Goal: Transaction & Acquisition: Obtain resource

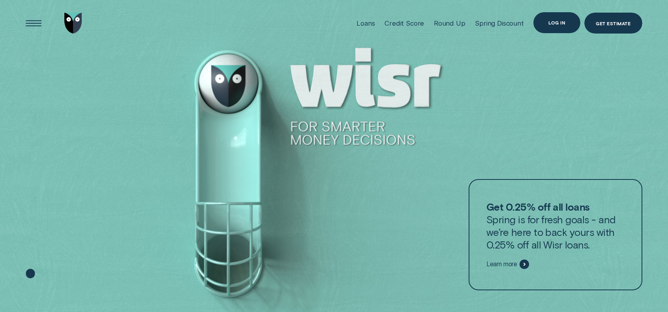
click at [558, 26] on div "Log in" at bounding box center [557, 22] width 47 height 21
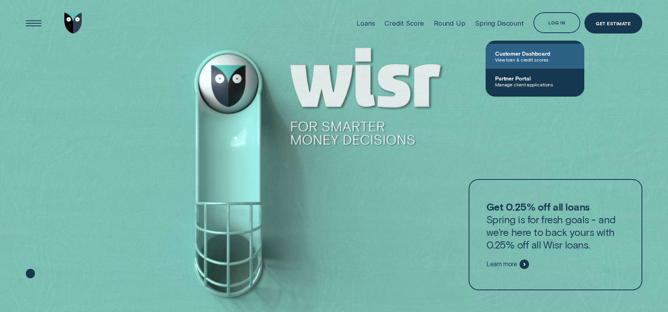
click at [529, 58] on span "View loan & credit scores" at bounding box center [535, 60] width 80 height 6
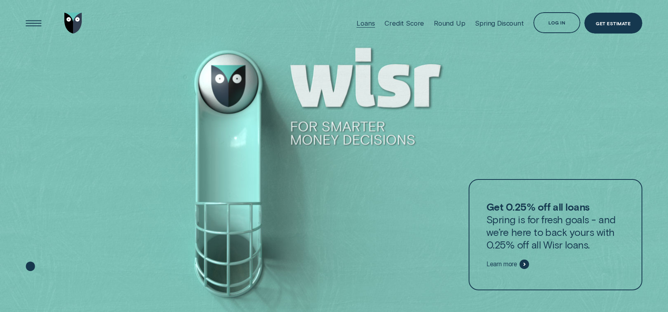
click at [367, 21] on div "Loans" at bounding box center [366, 23] width 18 height 8
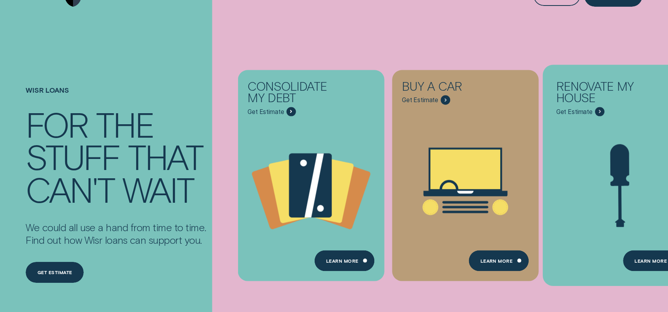
scroll to position [79, 0]
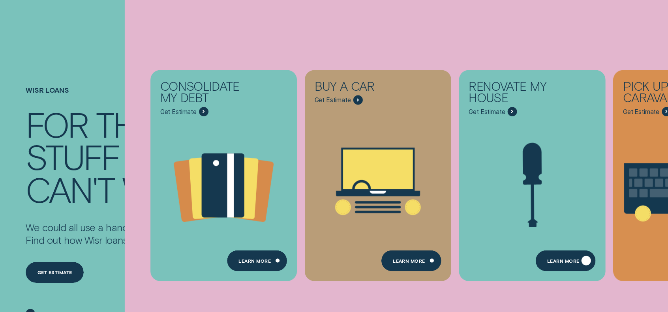
click at [573, 257] on div "Learn more" at bounding box center [566, 260] width 60 height 21
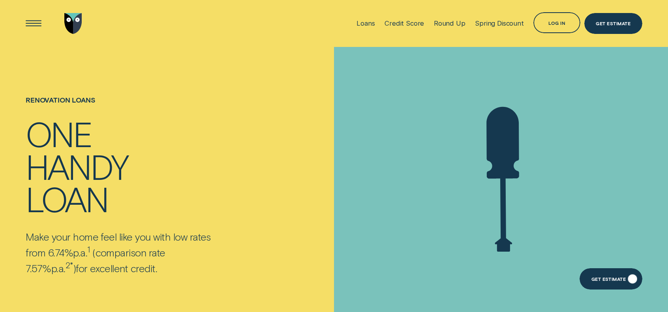
click at [609, 283] on div "Get Estimate" at bounding box center [611, 279] width 63 height 21
